Goal: Task Accomplishment & Management: Manage account settings

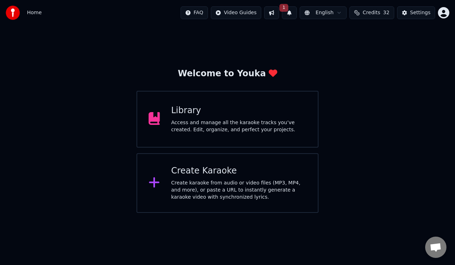
click at [227, 118] on div "Library Access and manage all the karaoke tracks you’ve created. Edit, organize…" at bounding box center [238, 119] width 135 height 28
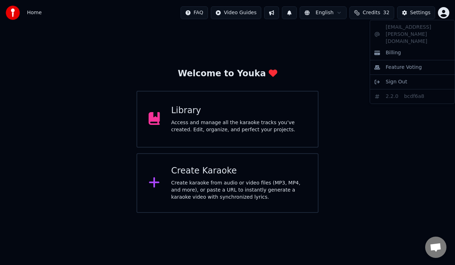
click at [445, 12] on html "Home FAQ Video Guides English Credits 32 Settings Welcome to Youka Library Acce…" at bounding box center [227, 106] width 455 height 213
click at [394, 49] on span "Billing" at bounding box center [393, 52] width 15 height 7
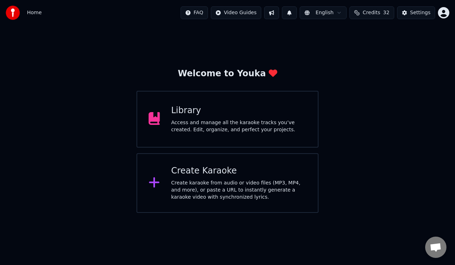
click at [442, 13] on html "Home FAQ Video Guides English Credits 32 Settings Welcome to Youka Library Acce…" at bounding box center [227, 106] width 455 height 213
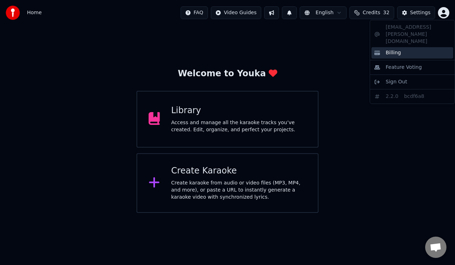
click at [393, 49] on span "Billing" at bounding box center [393, 52] width 15 height 7
